Goal: Find specific page/section: Find specific page/section

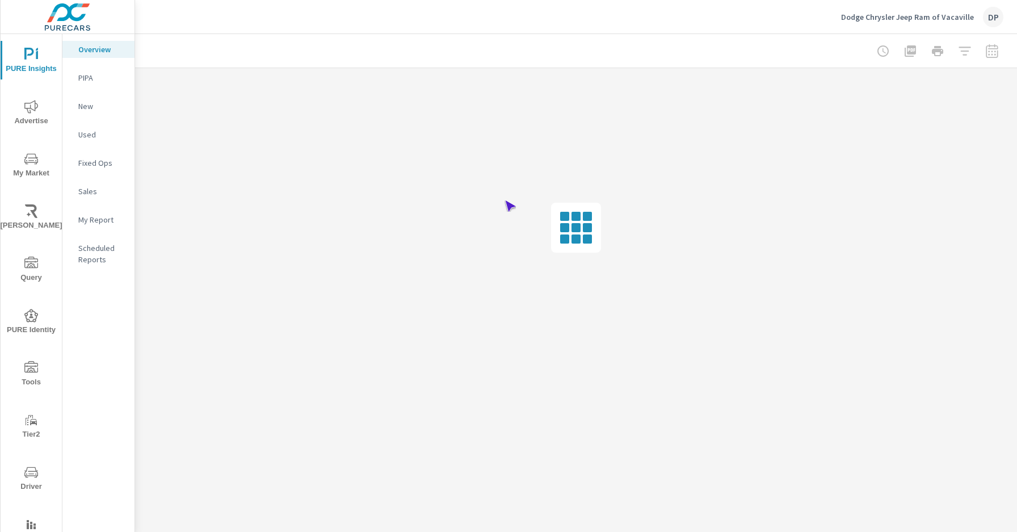
click at [29, 479] on span "Driver" at bounding box center [31, 479] width 54 height 28
